Goal: Information Seeking & Learning: Learn about a topic

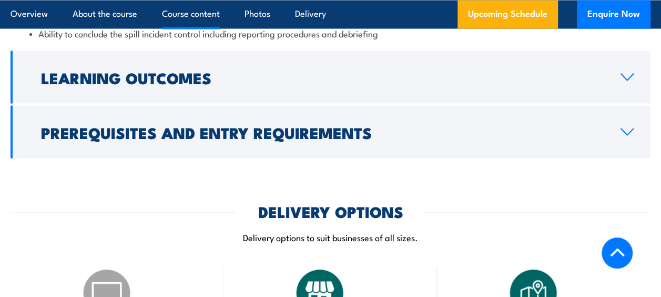
scroll to position [956, 0]
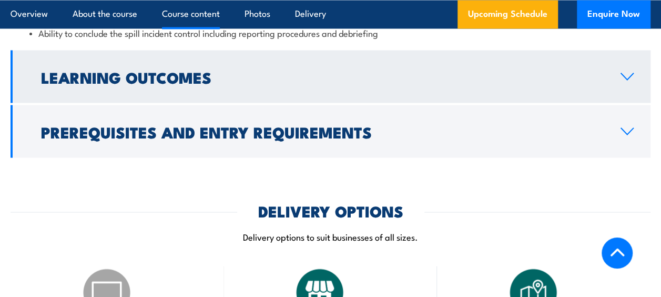
click at [184, 55] on link "Learning Outcomes" at bounding box center [331, 76] width 640 height 53
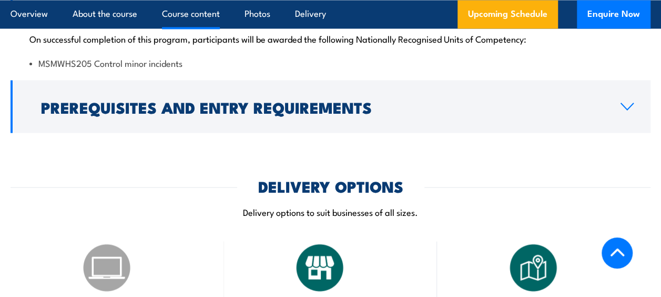
scroll to position [919, 0]
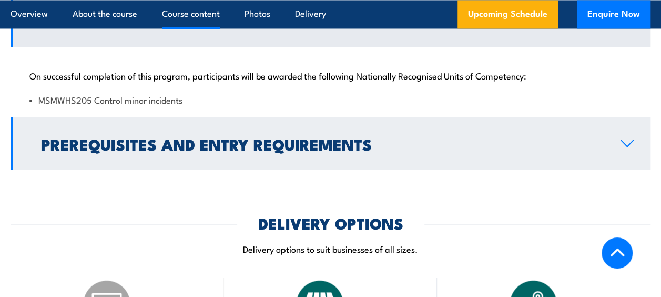
click at [258, 155] on link "Prerequisites and Entry Requirements" at bounding box center [331, 143] width 640 height 53
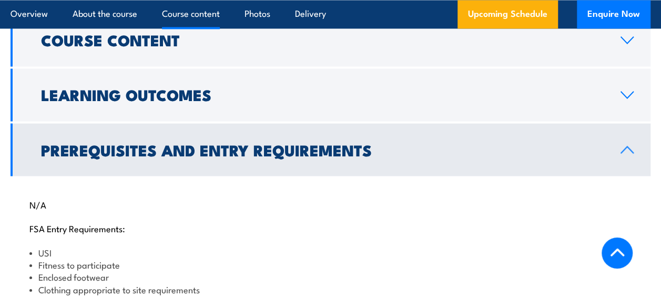
scroll to position [843, 0]
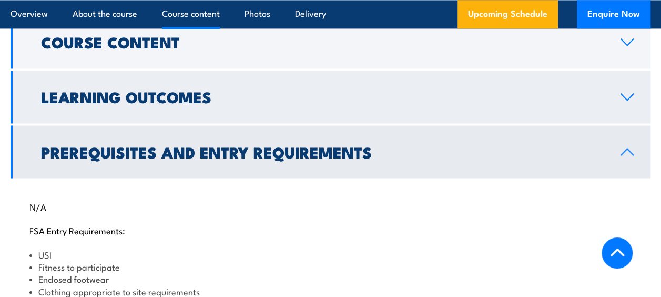
click at [210, 103] on h2 "Learning Outcomes" at bounding box center [322, 96] width 563 height 14
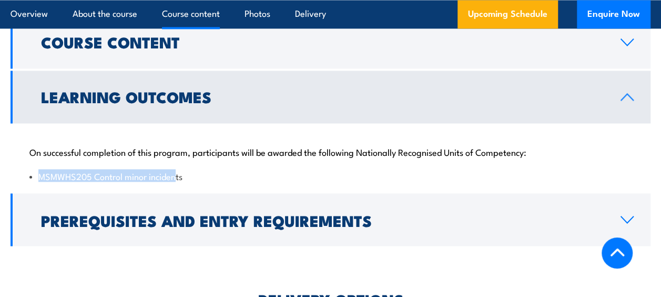
drag, startPoint x: 39, startPoint y: 175, endPoint x: 177, endPoint y: 172, distance: 138.3
click at [177, 172] on li "MSMWHS205 Control minor incidents" at bounding box center [330, 175] width 602 height 12
click at [94, 169] on li "MSMWHS205 Control minor incidents" at bounding box center [330, 175] width 602 height 12
drag, startPoint x: 40, startPoint y: 177, endPoint x: 191, endPoint y: 175, distance: 150.9
click at [191, 175] on li "MSMWHS205 Control minor incidents" at bounding box center [330, 175] width 602 height 12
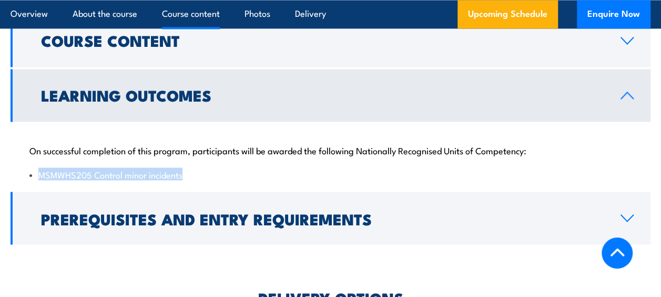
scroll to position [844, 0]
copy li "MSMWHS205 Control minor incidents"
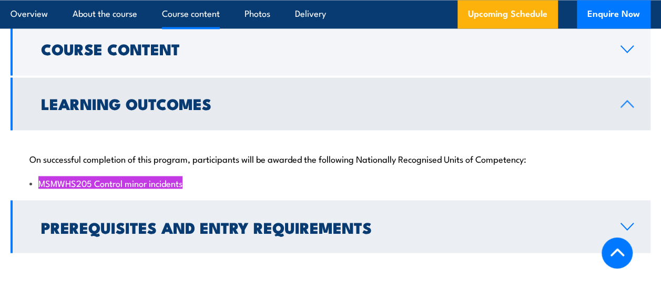
scroll to position [835, 0]
